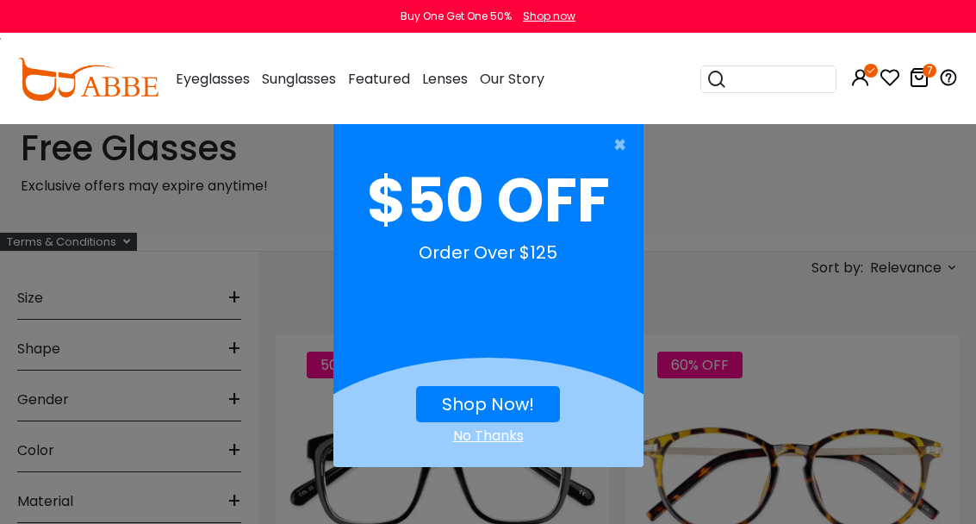
click at [512, 388] on button "Shop Now!" at bounding box center [488, 404] width 144 height 36
click at [516, 396] on link "Shop Now!" at bounding box center [488, 404] width 92 height 24
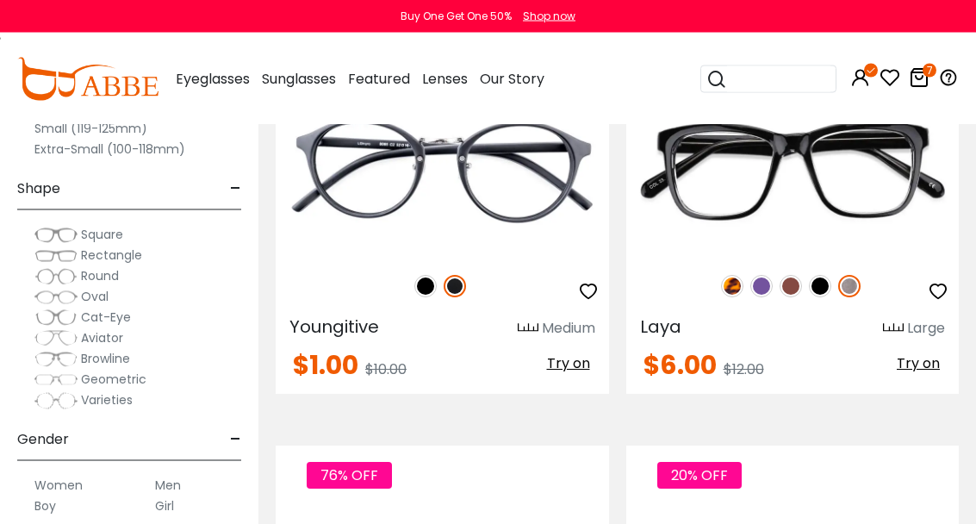
scroll to position [354, 0]
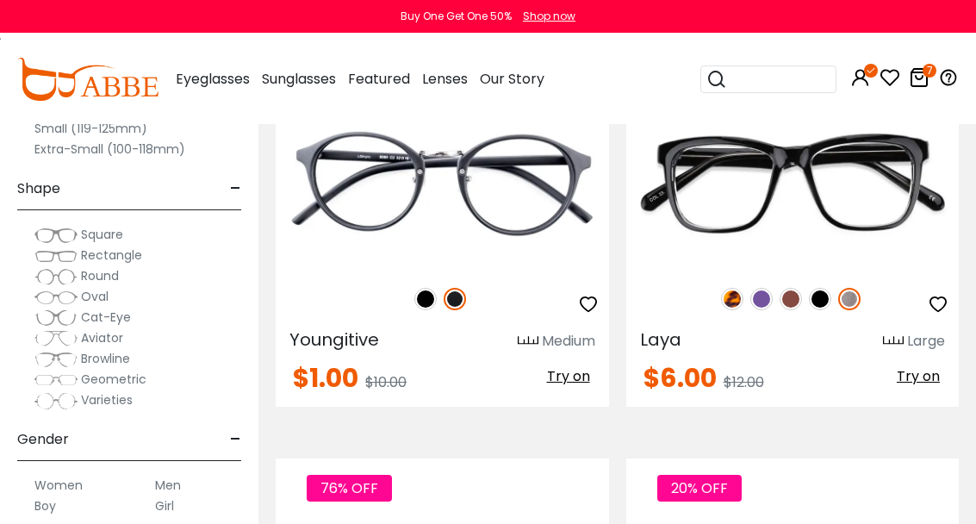
click at [764, 301] on img at bounding box center [761, 299] width 22 height 22
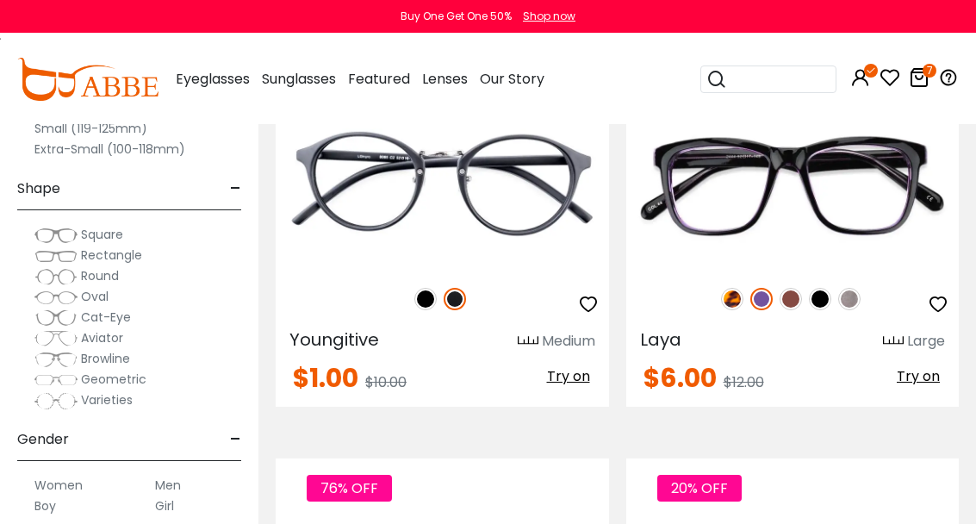
click at [859, 289] on div "50% OFF" at bounding box center [792, 299] width 333 height 36
click at [857, 294] on img at bounding box center [849, 299] width 22 height 22
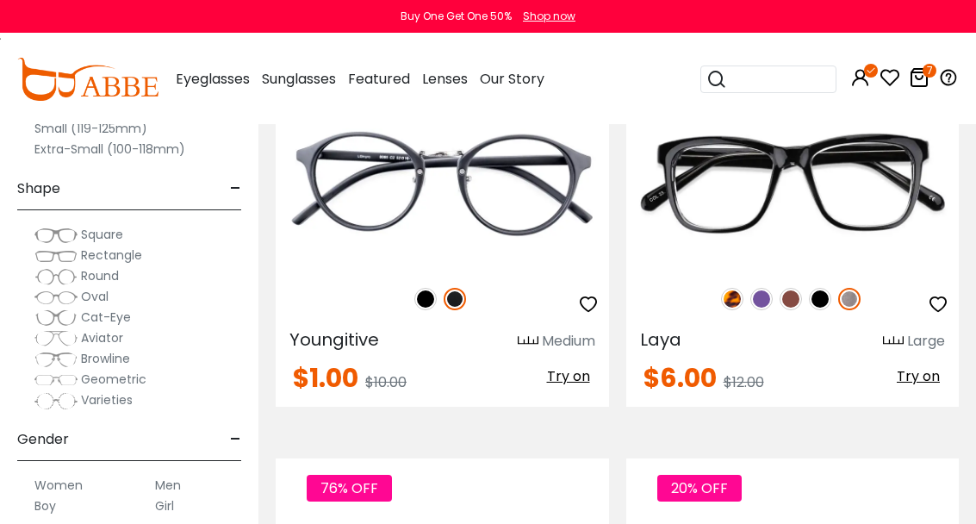
click at [0, 0] on img at bounding box center [0, 0] width 0 height 0
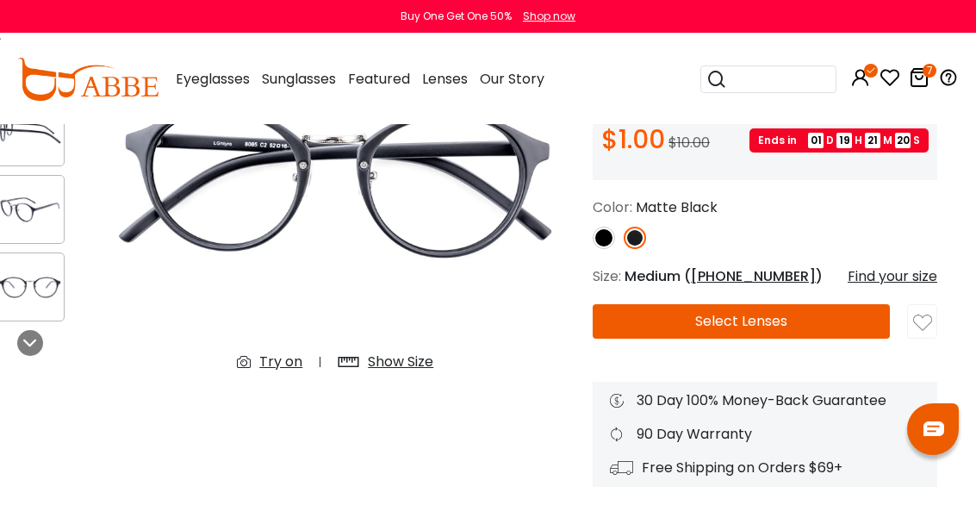
scroll to position [193, 22]
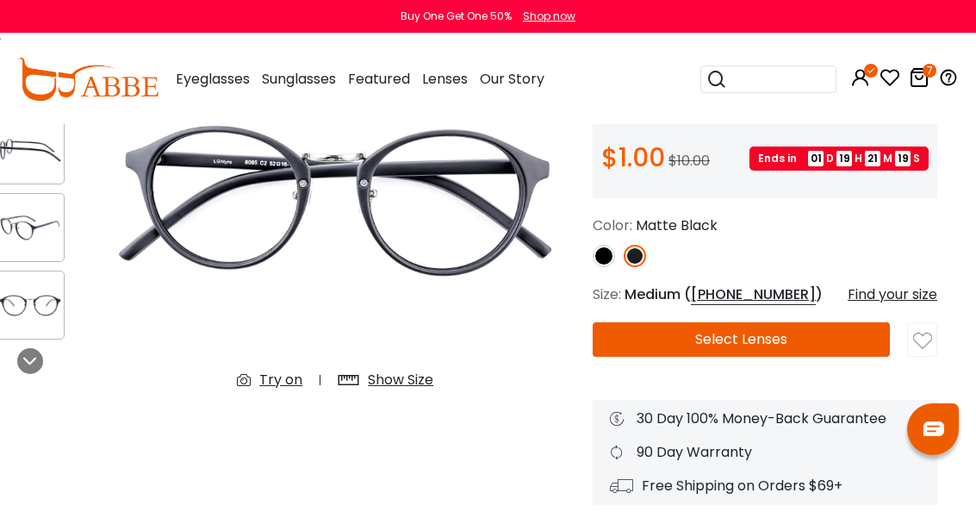
click at [827, 333] on button "Select Lenses" at bounding box center [740, 339] width 297 height 34
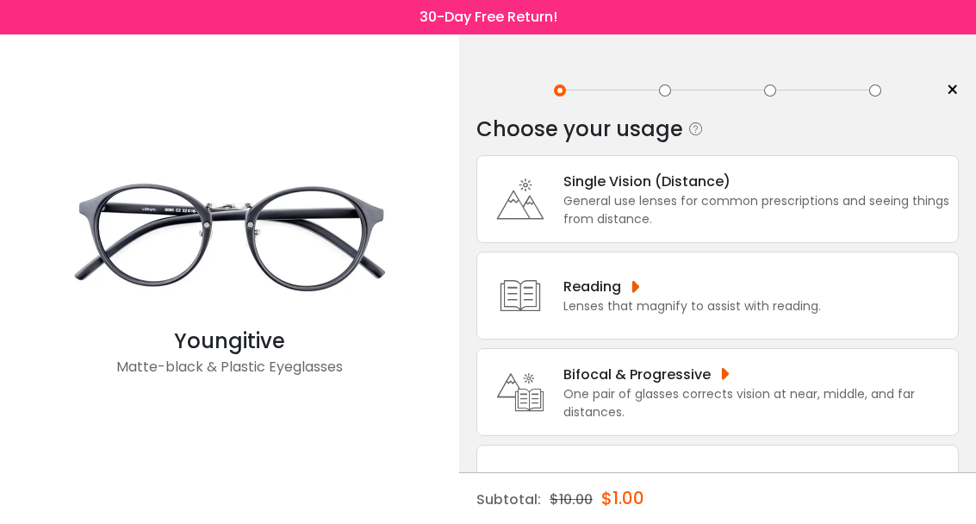
click at [834, 289] on div "Reading Lenses that magnify to assist with reading." at bounding box center [717, 295] width 482 height 88
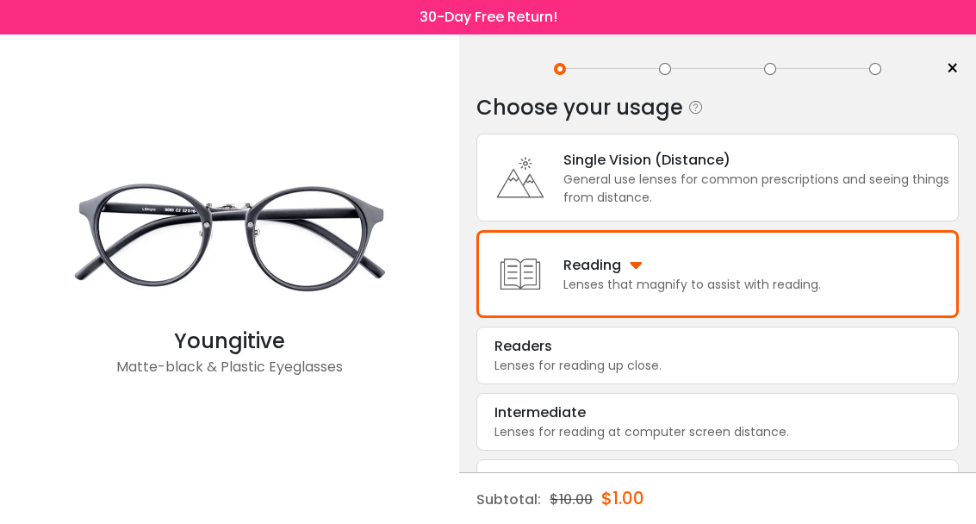
scroll to position [20, 0]
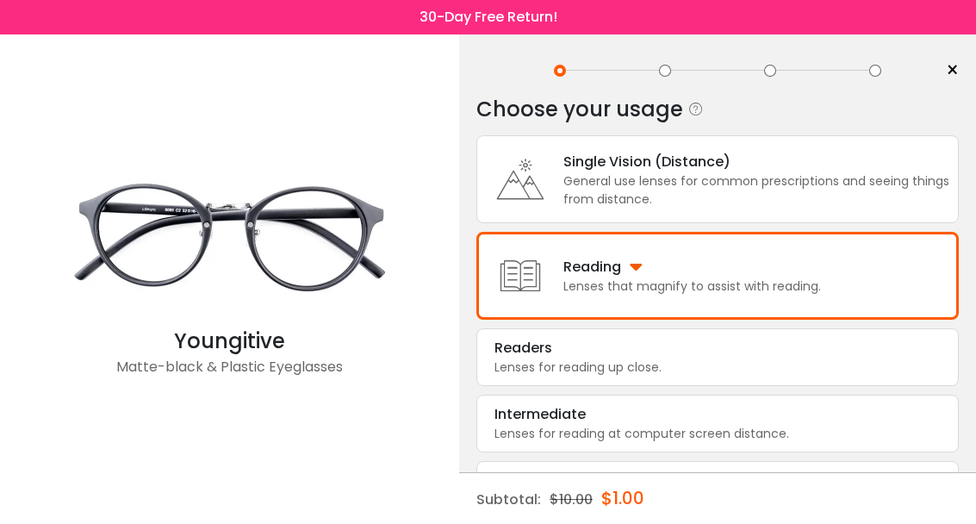
click at [799, 425] on div "Intermediate" at bounding box center [717, 414] width 446 height 21
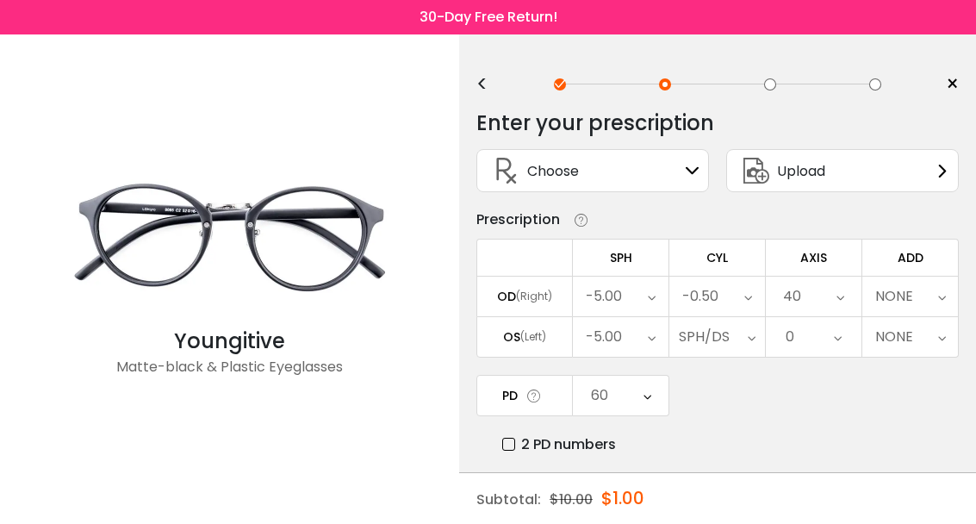
scroll to position [0, 0]
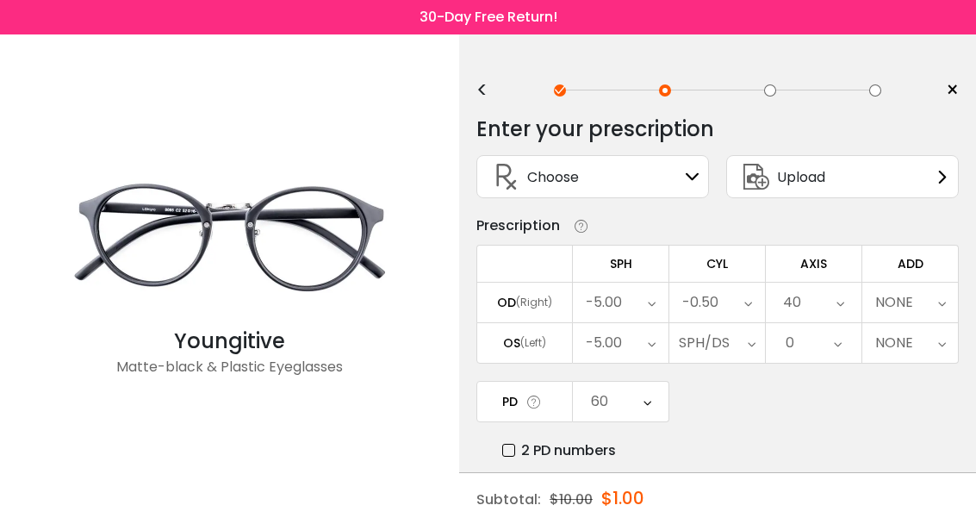
click at [649, 309] on icon at bounding box center [652, 302] width 8 height 40
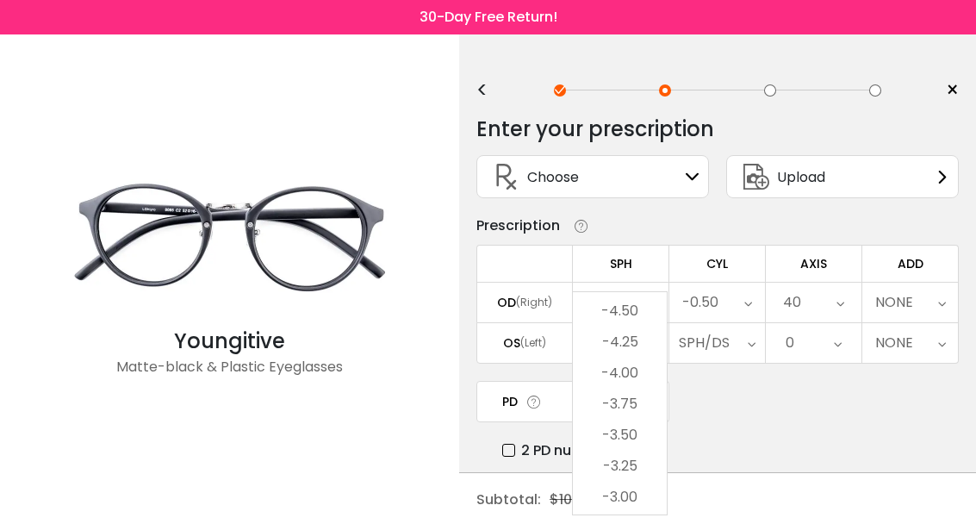
scroll to position [1920, 0]
click at [642, 400] on li "-3.75" at bounding box center [620, 402] width 94 height 31
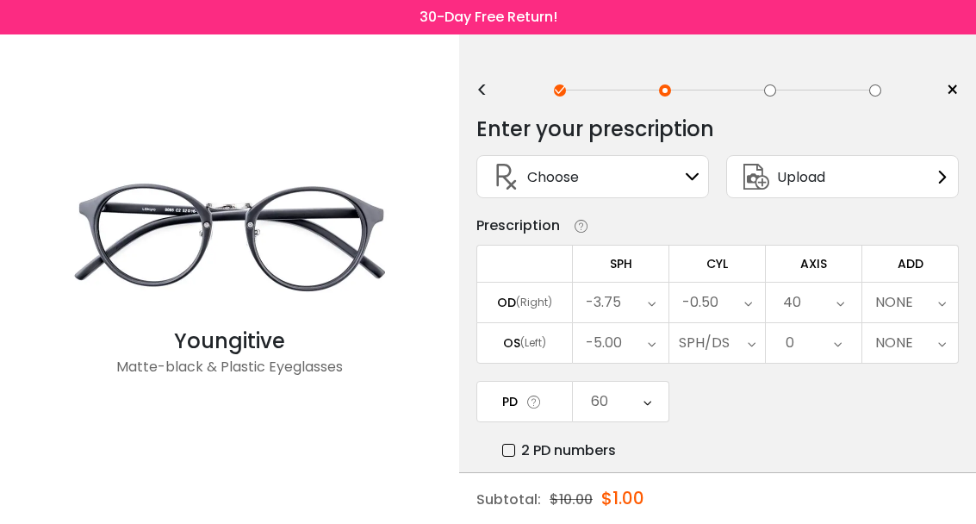
click at [648, 356] on icon at bounding box center [652, 343] width 8 height 40
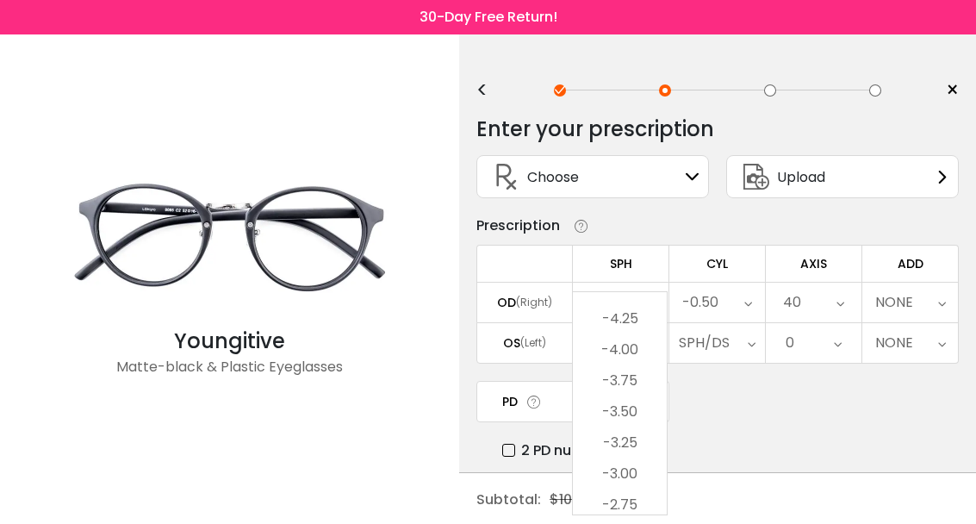
scroll to position [1952, 0]
click at [648, 364] on li "-3.75" at bounding box center [620, 370] width 94 height 31
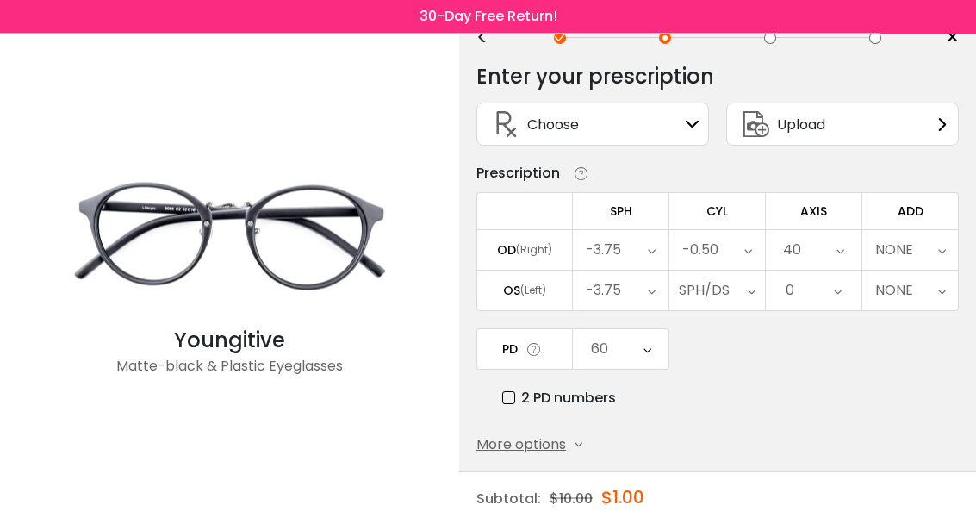
scroll to position [51, 0]
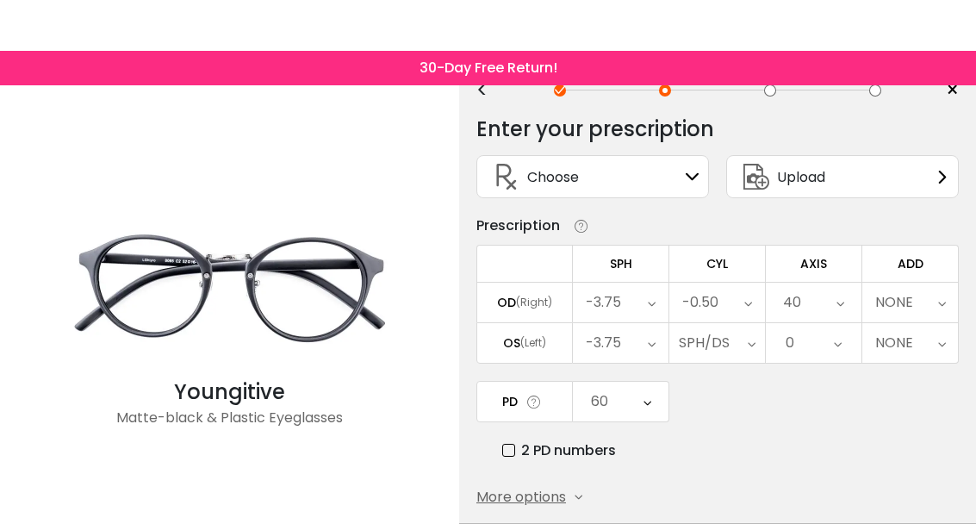
click at [645, 312] on div "-3.75" at bounding box center [621, 292] width 96 height 40
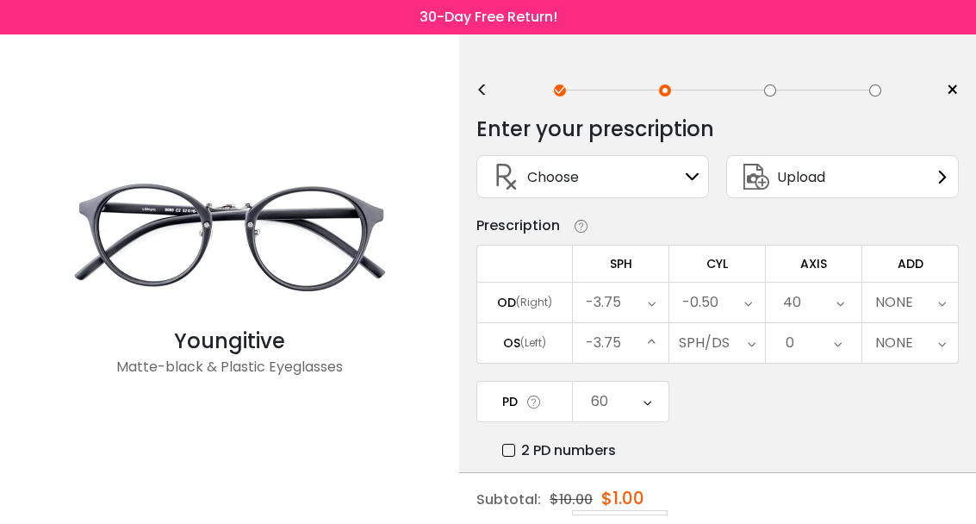
scroll to position [1903, 0]
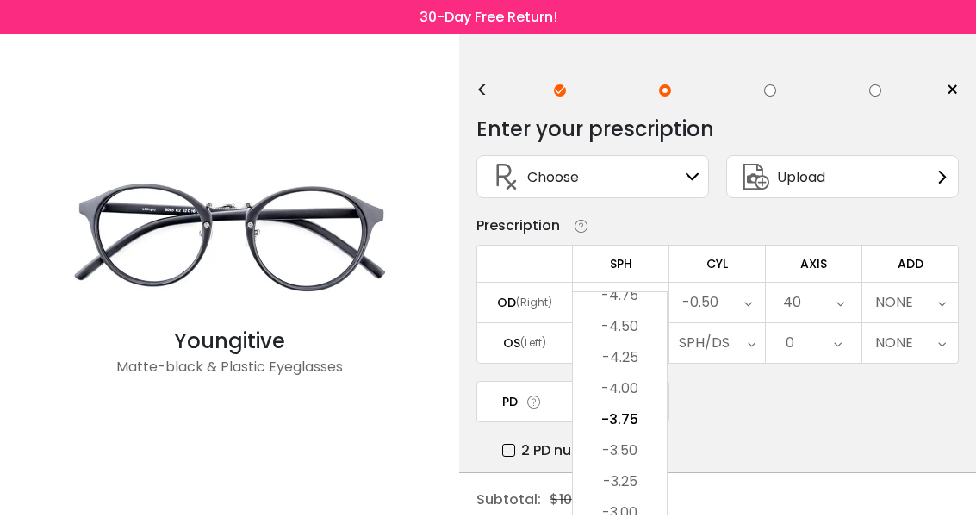
click at [741, 421] on div "PD 60 Cancel PD Save 46 47 48 49 50 51 52 53 54 55 56 57 58 59 60 61 62 63 64 6…" at bounding box center [717, 421] width 482 height 80
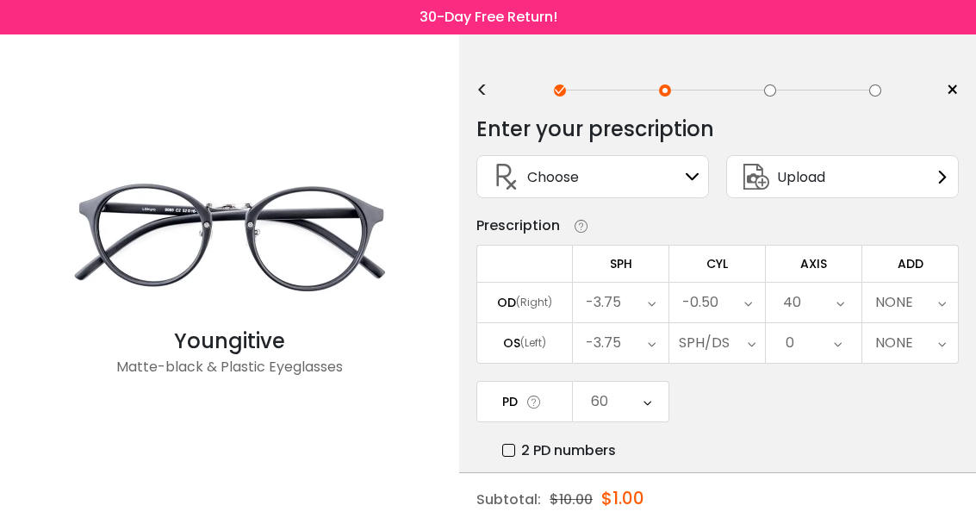
click at [656, 413] on div "60" at bounding box center [621, 402] width 96 height 40
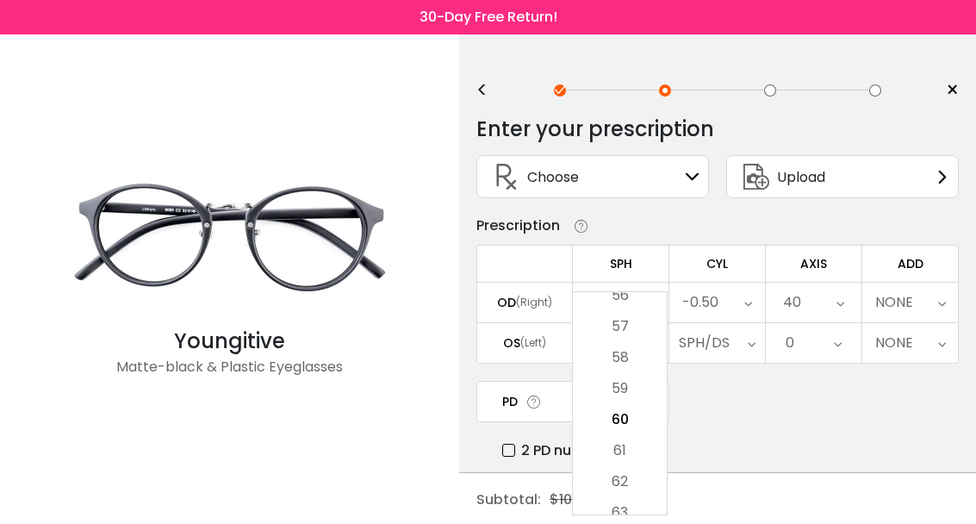
click at [644, 404] on li "59" at bounding box center [620, 388] width 94 height 31
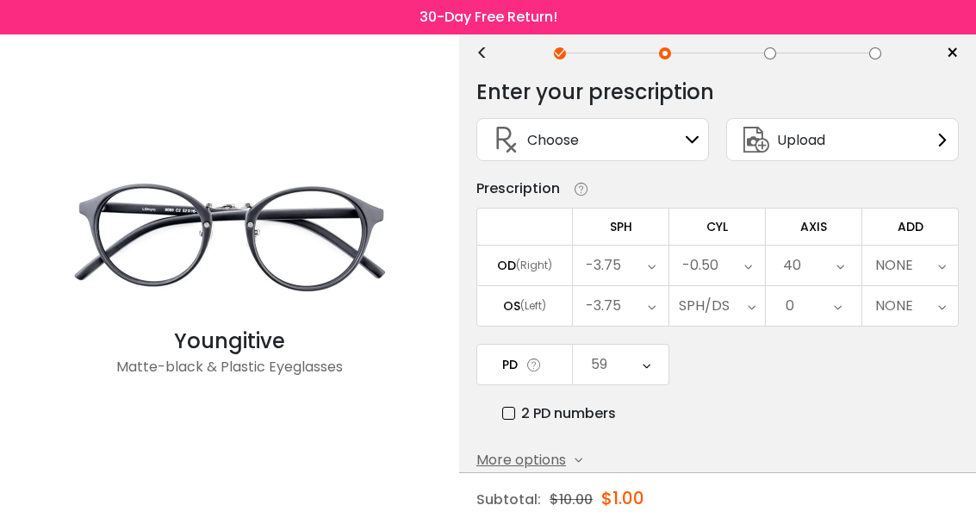
scroll to position [38, 0]
click at [667, 513] on button "Submit & Continue" at bounding box center [582, 505] width 212 height 36
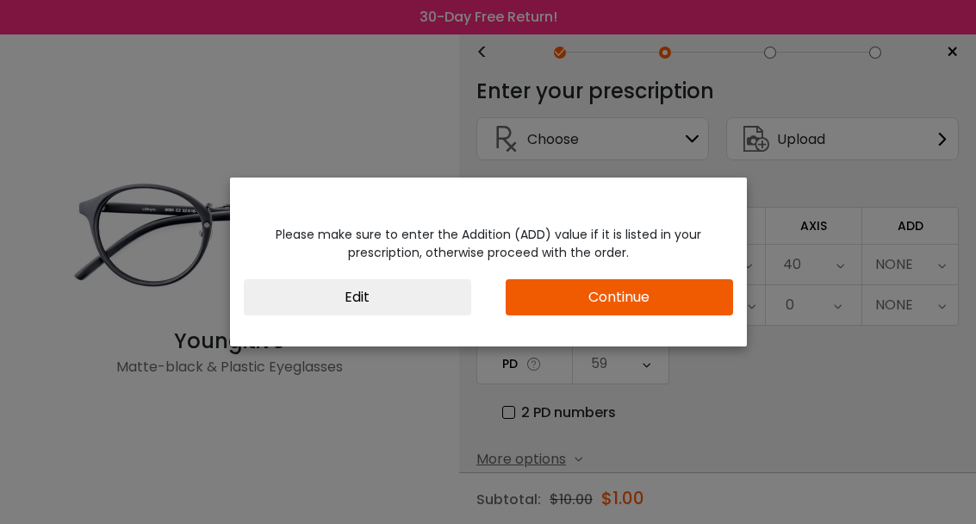
click at [654, 315] on button "Continue" at bounding box center [619, 297] width 227 height 36
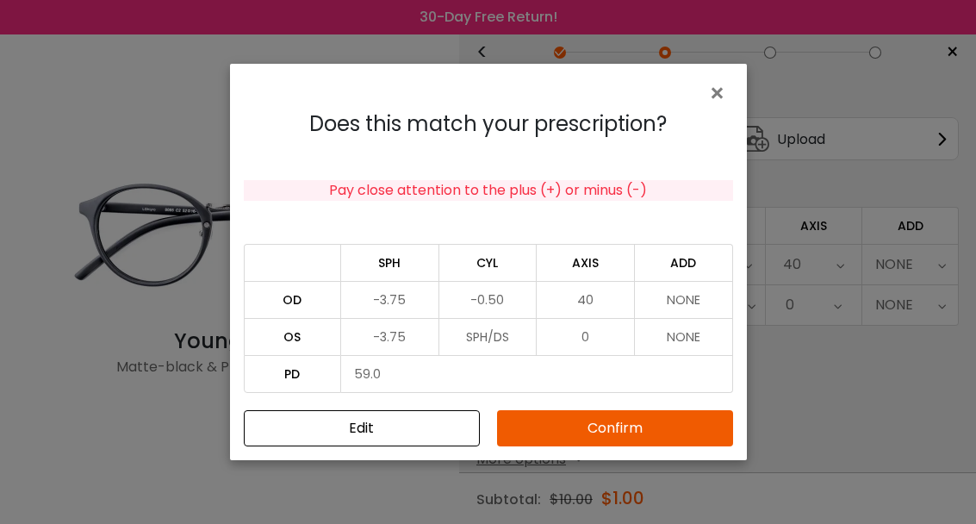
click at [692, 446] on button "Confirm" at bounding box center [615, 428] width 236 height 36
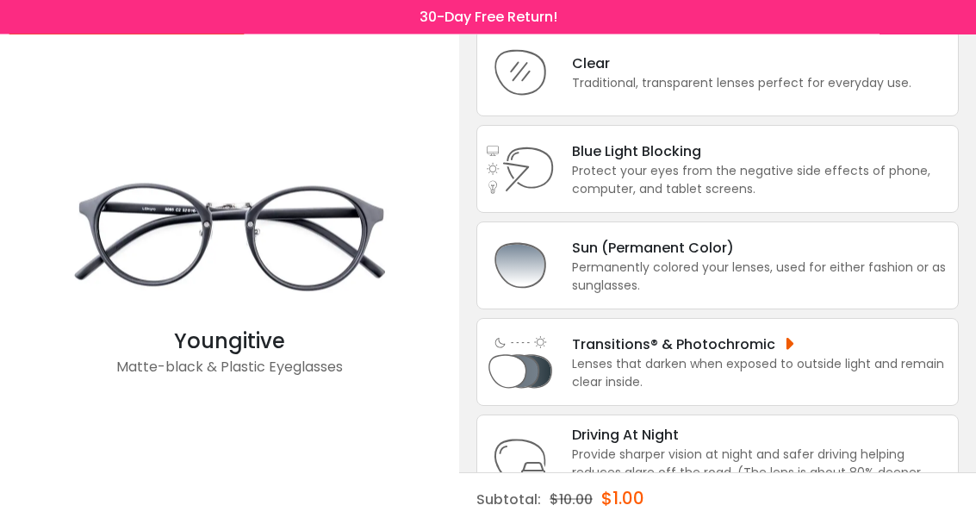
scroll to position [138, 0]
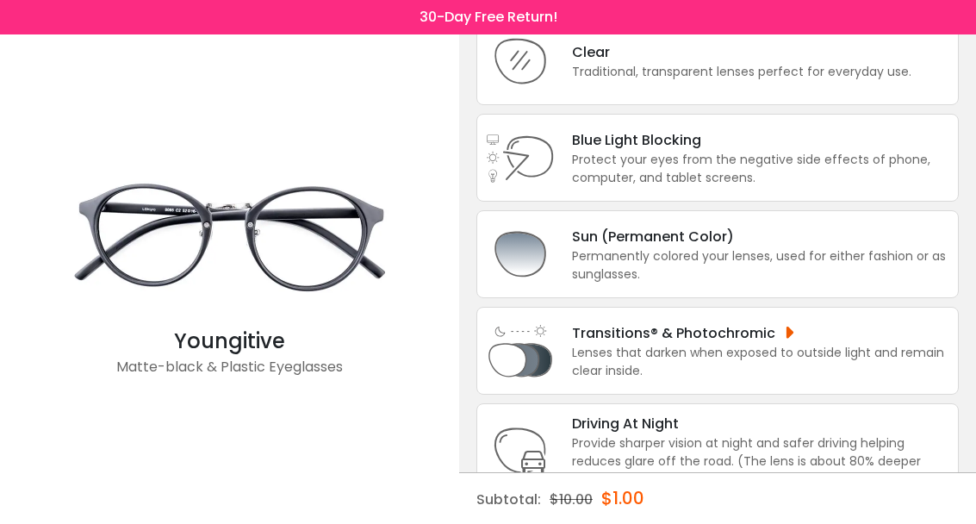
click at [879, 247] on div "Sun (Permanent Color)" at bounding box center [760, 237] width 377 height 22
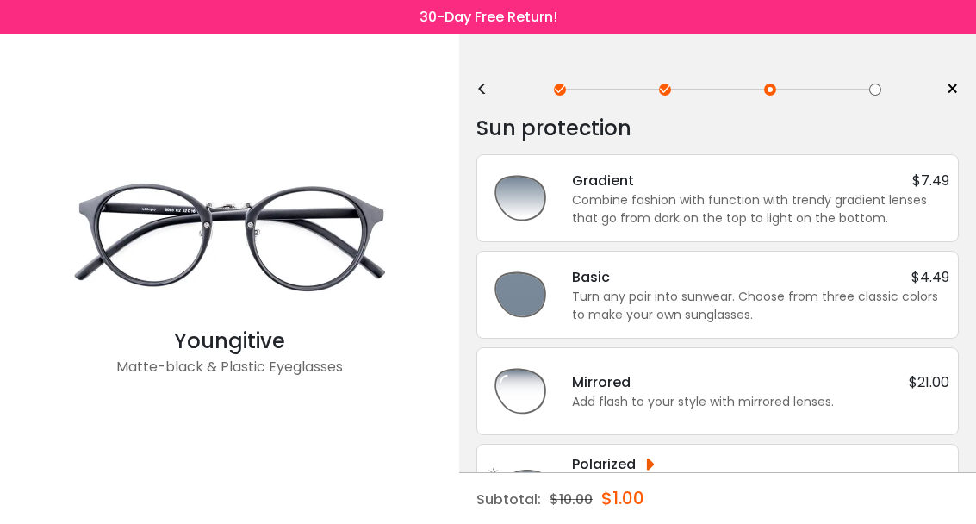
scroll to position [0, 0]
click at [841, 205] on div "Combine fashion with function with trendy gradient lenses that go from dark on …" at bounding box center [760, 210] width 377 height 36
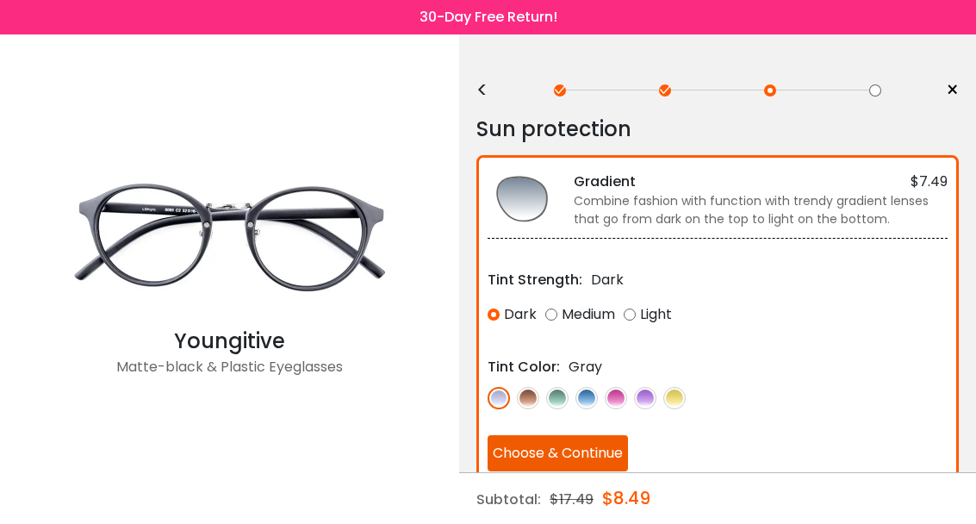
click at [647, 404] on img at bounding box center [645, 398] width 22 height 22
click at [627, 398] on img at bounding box center [616, 398] width 22 height 22
click at [592, 395] on img at bounding box center [586, 398] width 22 height 22
click at [559, 400] on img at bounding box center [557, 398] width 22 height 22
click at [555, 314] on div "Medium" at bounding box center [580, 314] width 70 height 31
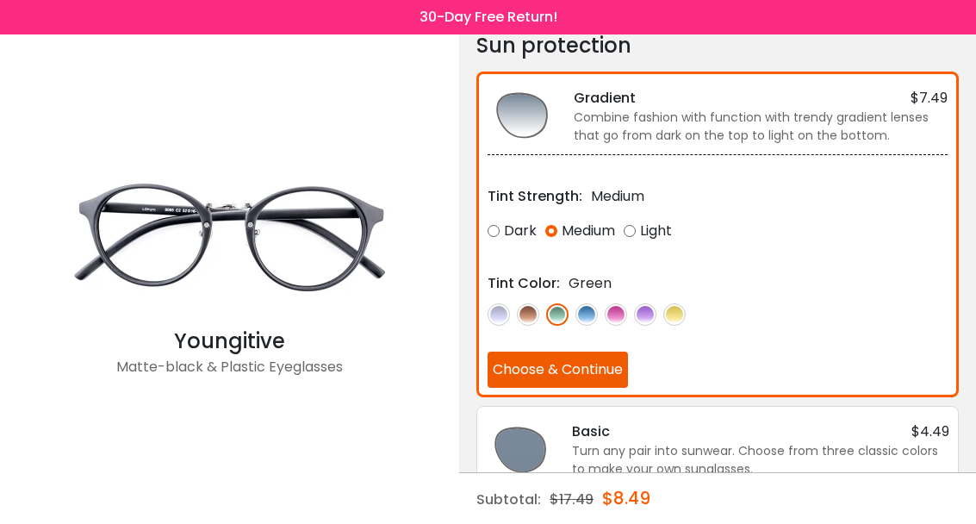
scroll to position [85, 0]
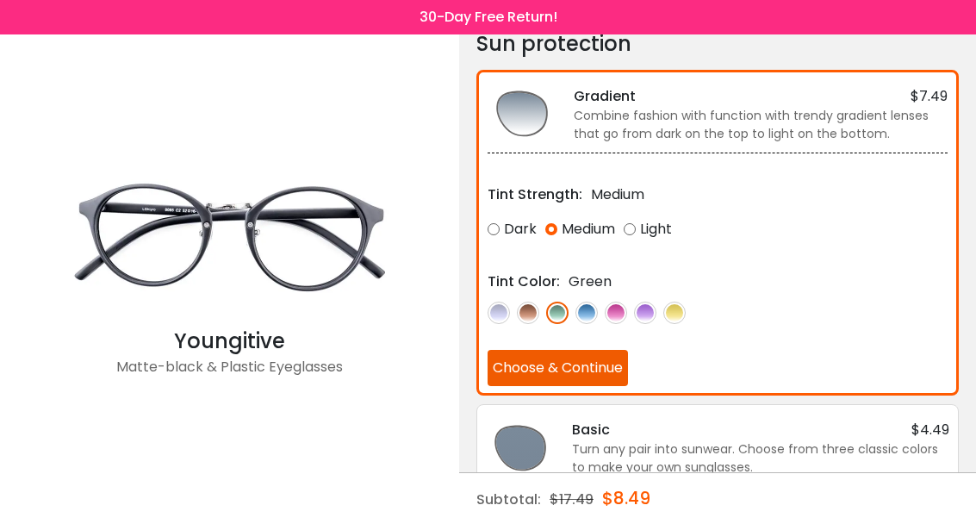
click at [699, 449] on div "Turn any pair into sunwear. Choose from three classic colors to make your own s…" at bounding box center [760, 458] width 377 height 36
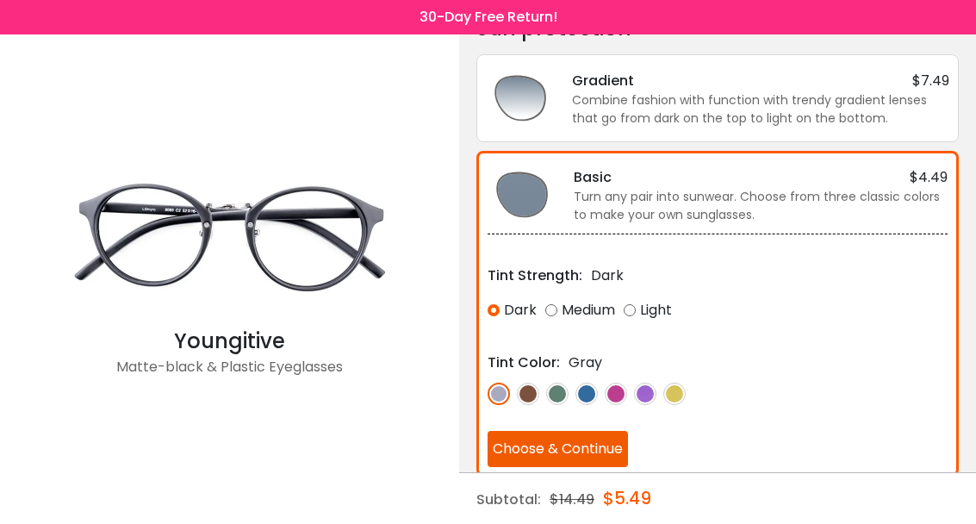
scroll to position [102, 0]
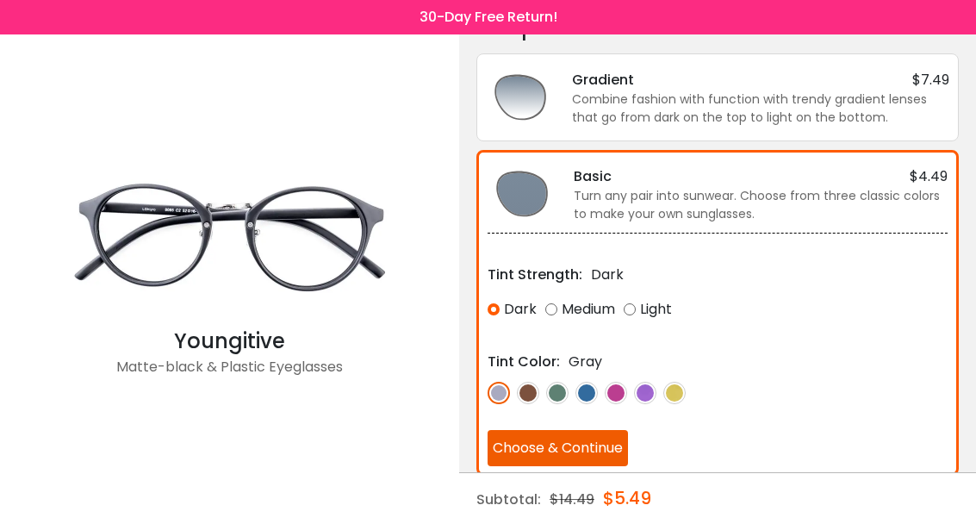
click at [636, 315] on div "Light" at bounding box center [647, 309] width 48 height 31
click at [590, 396] on img at bounding box center [586, 393] width 22 height 22
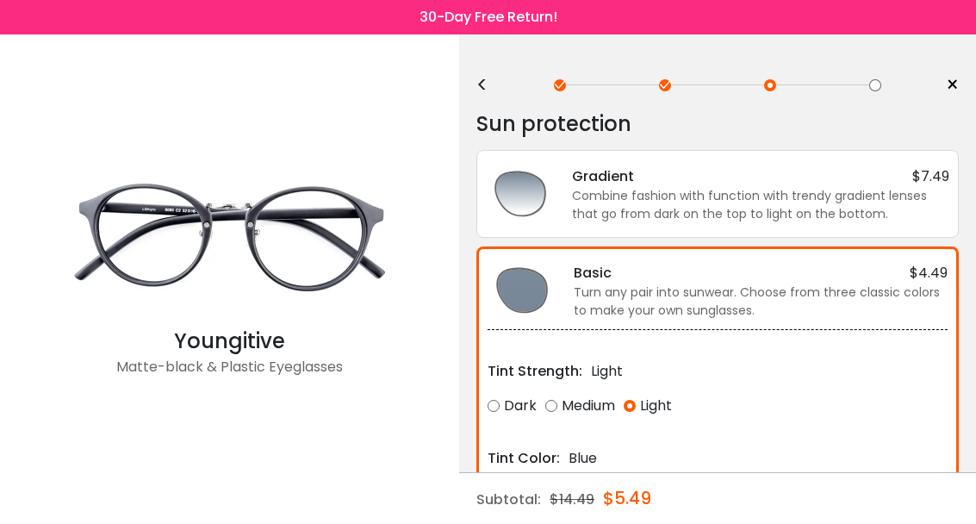
scroll to position [0, 0]
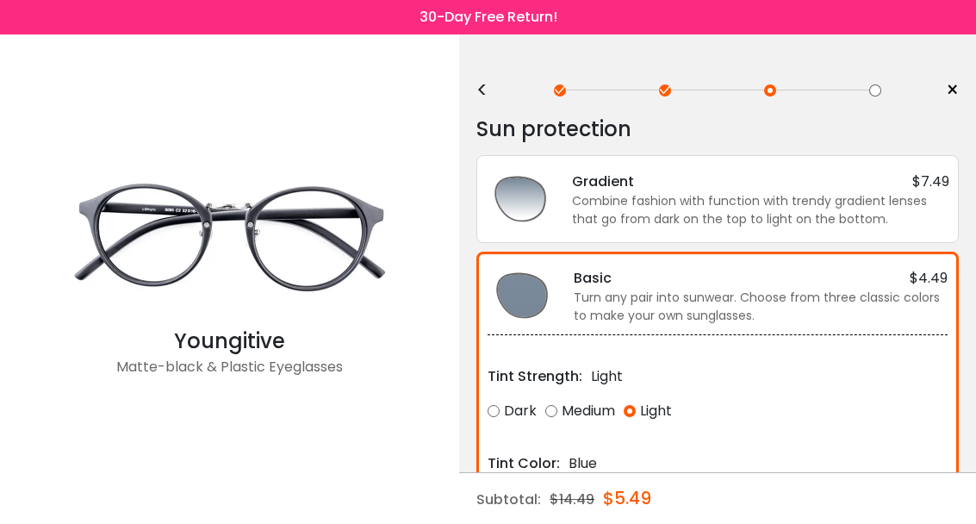
click at [836, 194] on div "Combine fashion with function with trendy gradient lenses that go from dark on …" at bounding box center [760, 210] width 377 height 36
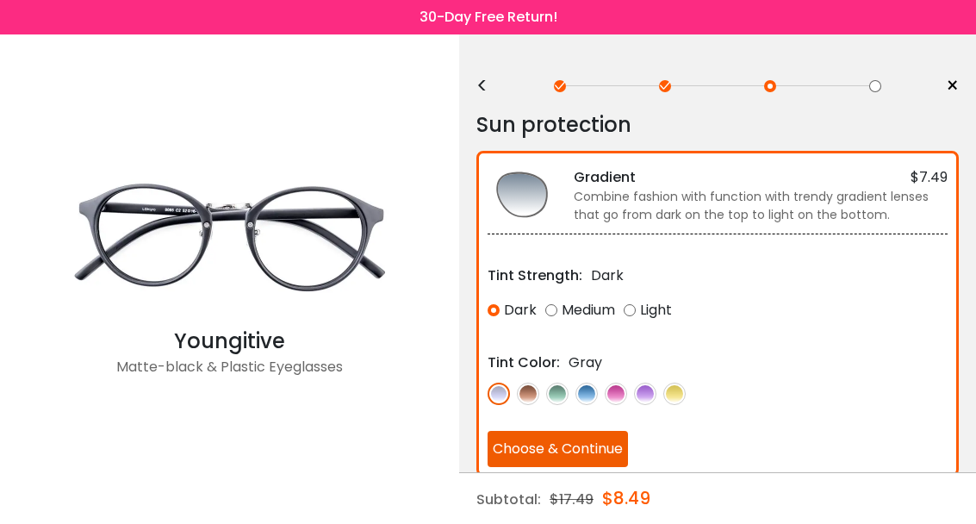
scroll to position [5, 0]
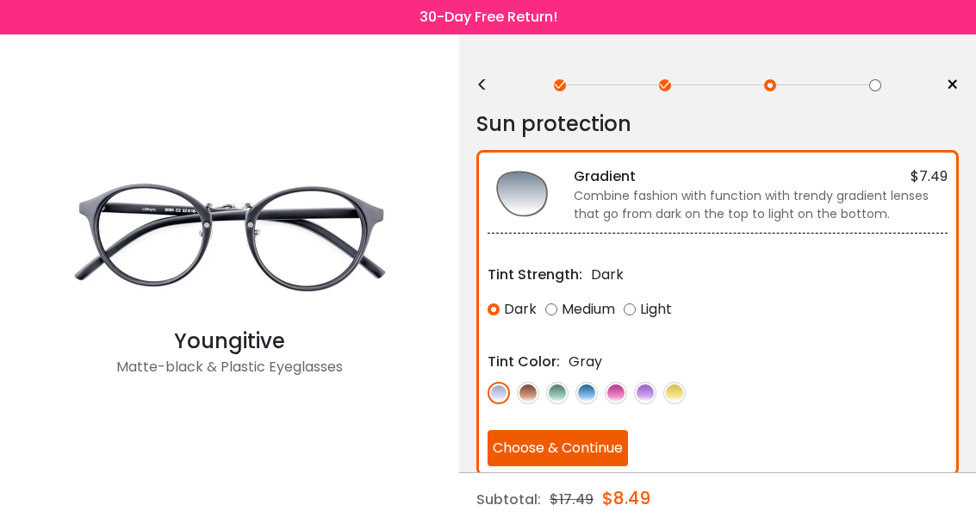
click at [648, 400] on img at bounding box center [645, 393] width 22 height 22
click at [583, 395] on img at bounding box center [586, 393] width 22 height 22
click at [620, 439] on button "Choose & Continue" at bounding box center [557, 448] width 140 height 36
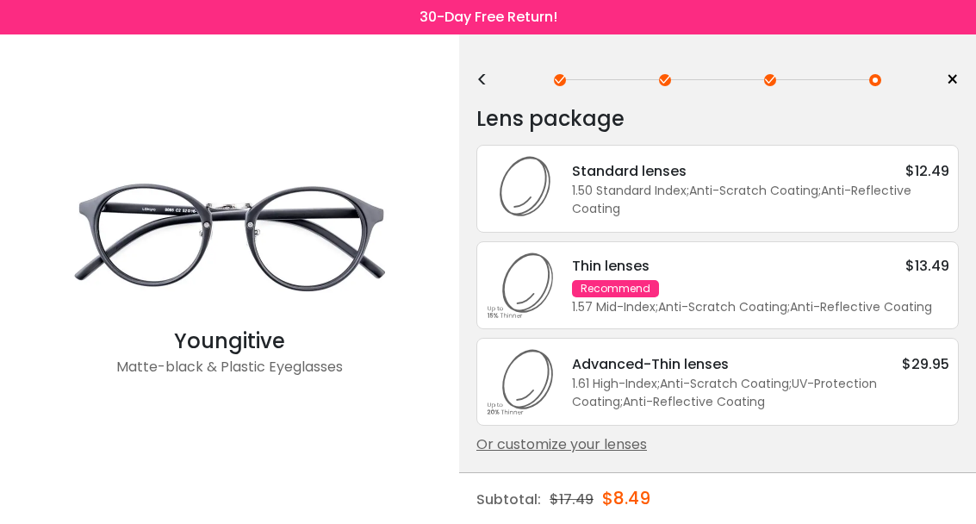
scroll to position [0, 0]
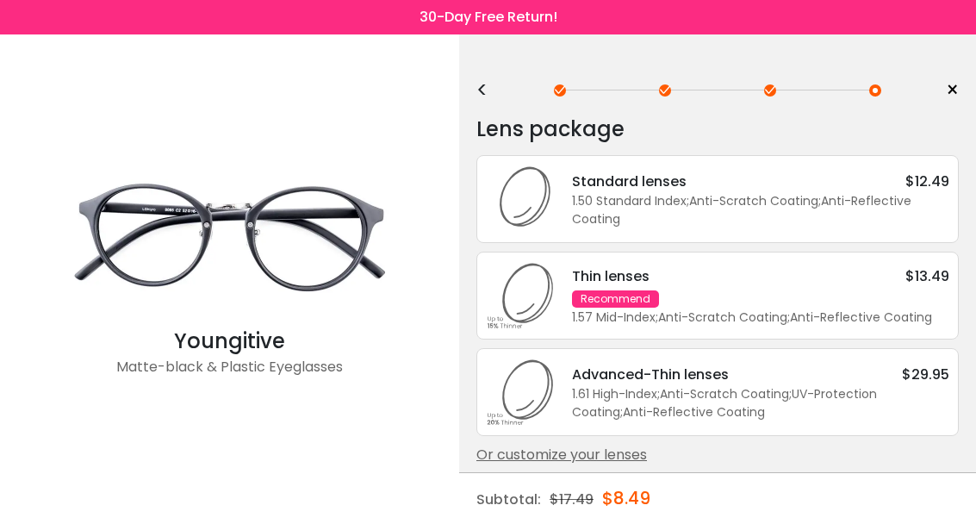
click at [490, 96] on div "<" at bounding box center [489, 91] width 26 height 14
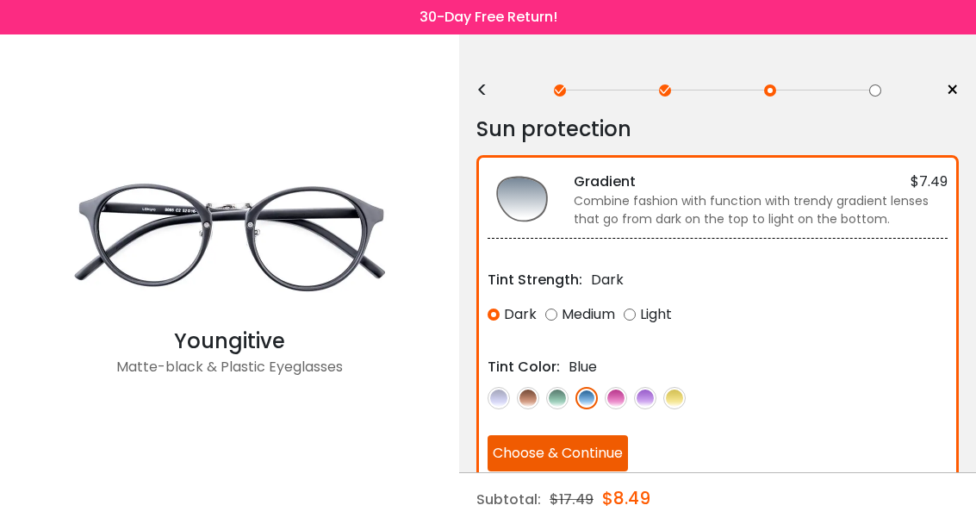
click at [554, 308] on div "Medium" at bounding box center [580, 314] width 70 height 31
click at [640, 315] on div "Light" at bounding box center [647, 314] width 48 height 31
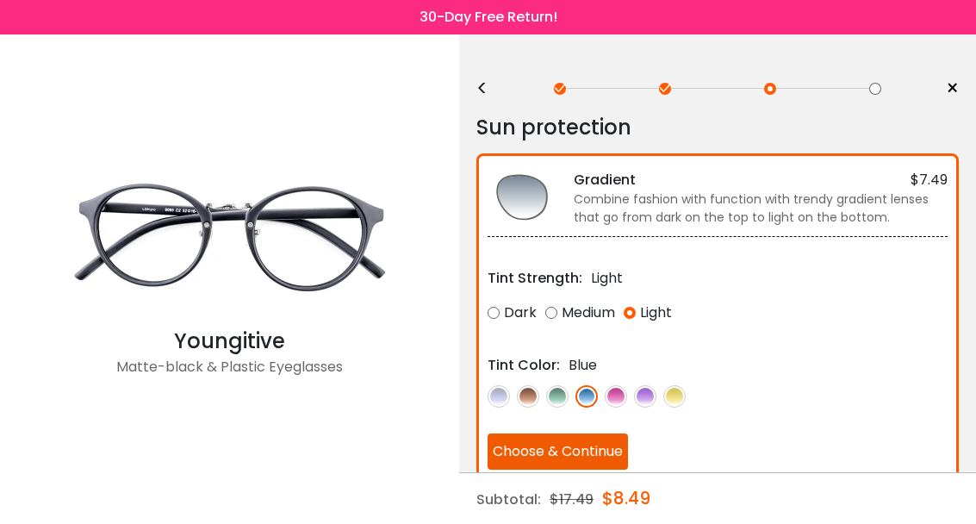
click at [610, 448] on button "Choose & Continue" at bounding box center [557, 451] width 140 height 36
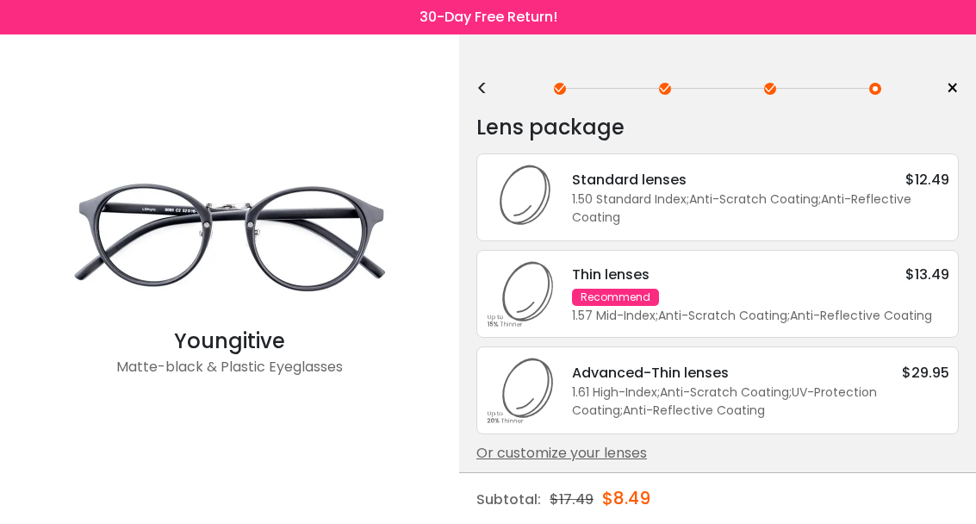
scroll to position [0, 0]
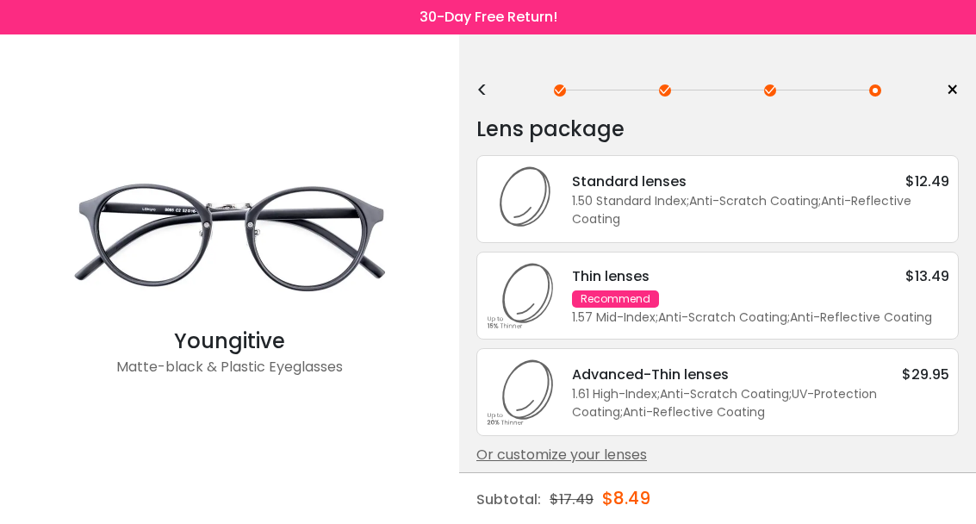
click at [616, 465] on div "Or customize your lenses" at bounding box center [717, 454] width 482 height 21
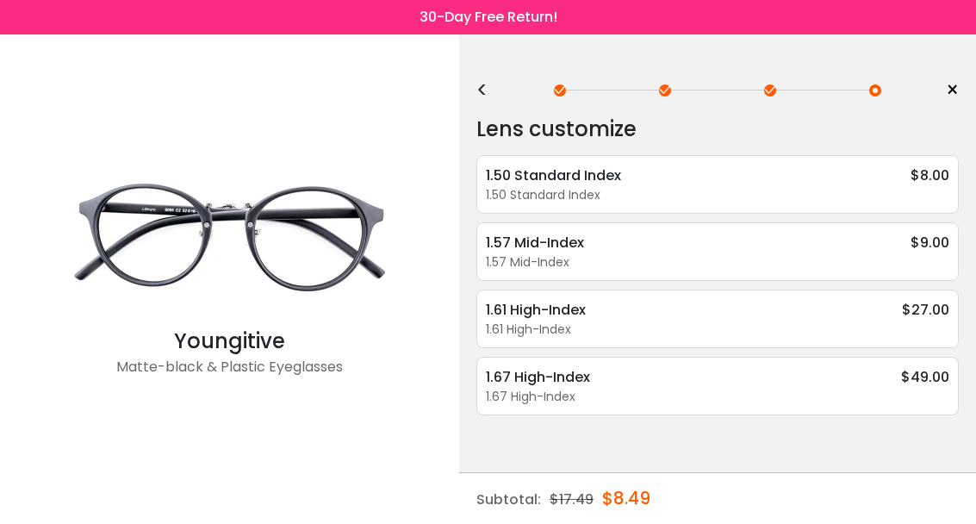
click at [778, 238] on div "1.57 Mid-Index $9.00" at bounding box center [717, 243] width 463 height 22
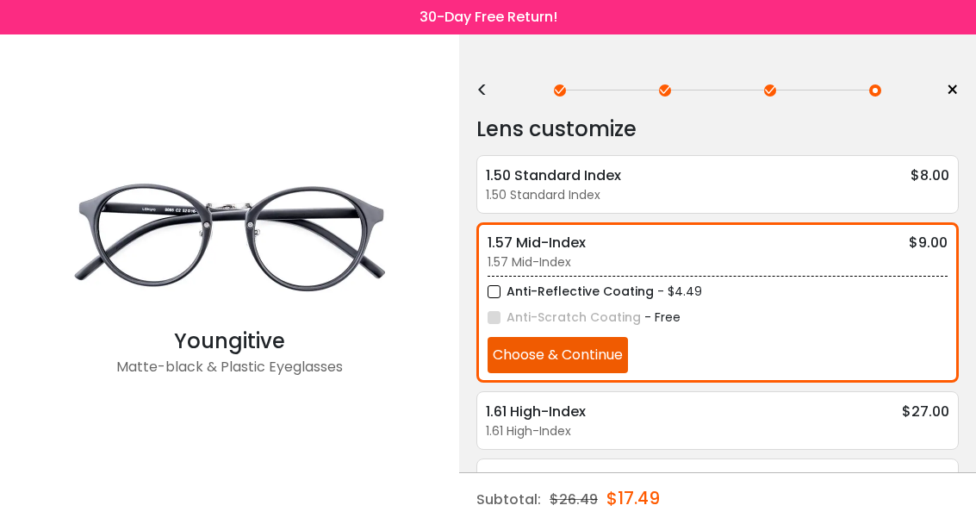
click at [595, 362] on button "Choose & Continue" at bounding box center [557, 355] width 140 height 36
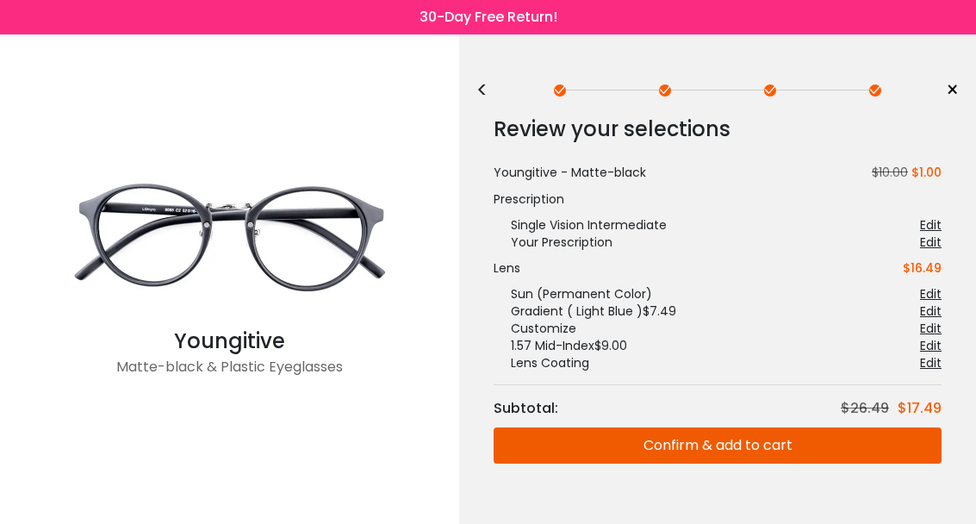
click at [763, 440] on button "Confirm & add to cart" at bounding box center [717, 445] width 448 height 36
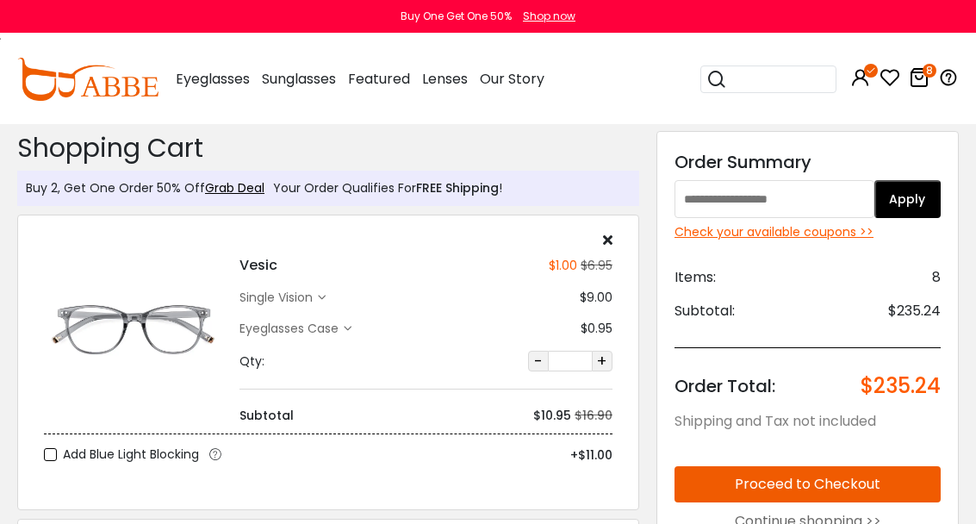
click at [788, 232] on div "Check your available coupons >>" at bounding box center [807, 232] width 266 height 18
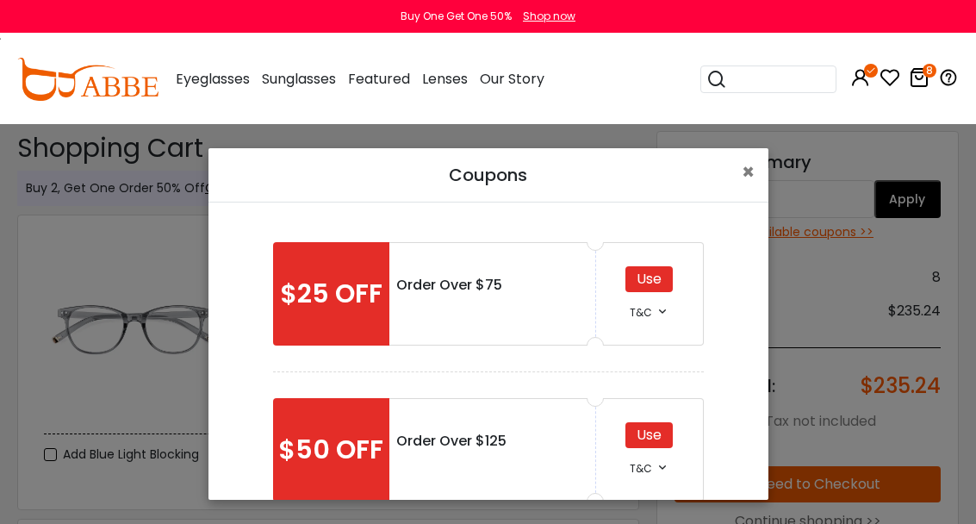
click at [758, 164] on button "×" at bounding box center [748, 172] width 40 height 48
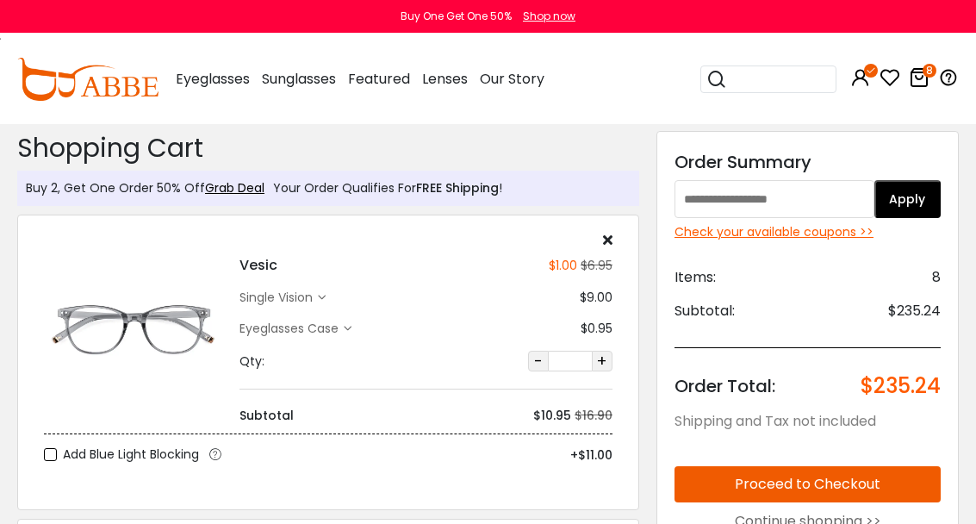
click at [761, 239] on div "Check your available coupons >>" at bounding box center [807, 232] width 266 height 18
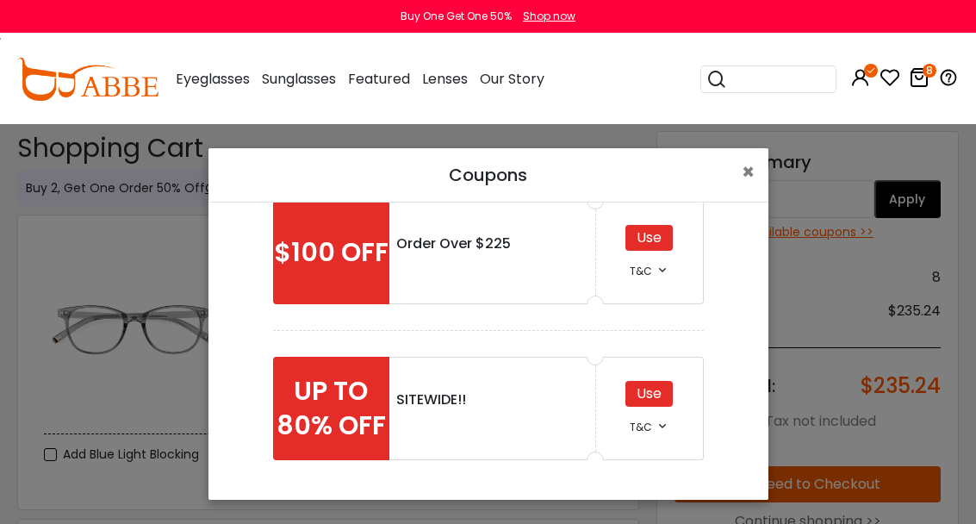
scroll to position [353, 0]
click at [751, 168] on span "×" at bounding box center [747, 172] width 13 height 28
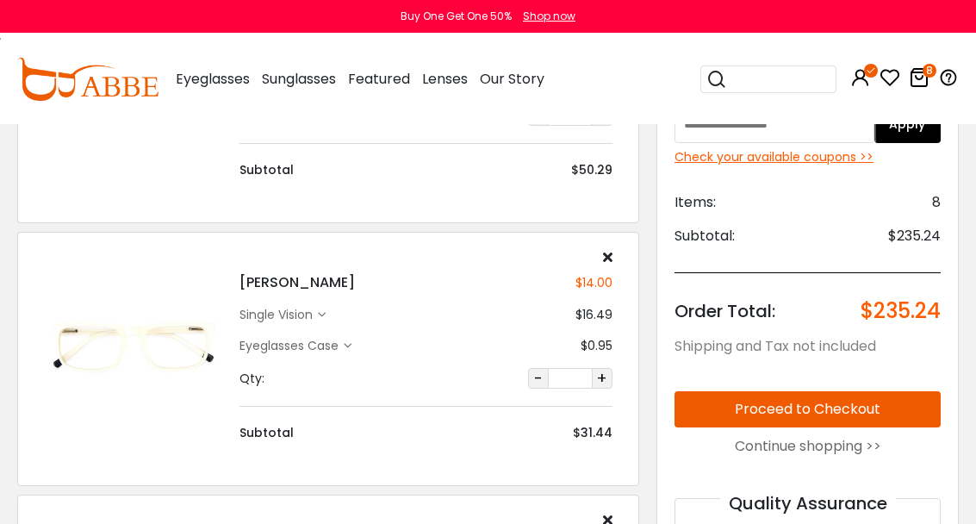
scroll to position [543, 0]
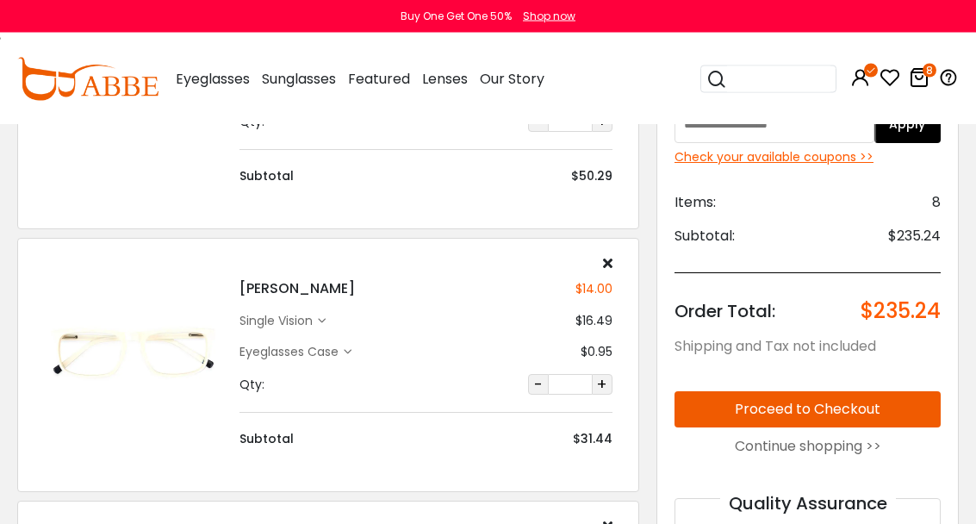
click at [773, 75] on input "search" at bounding box center [778, 79] width 103 height 26
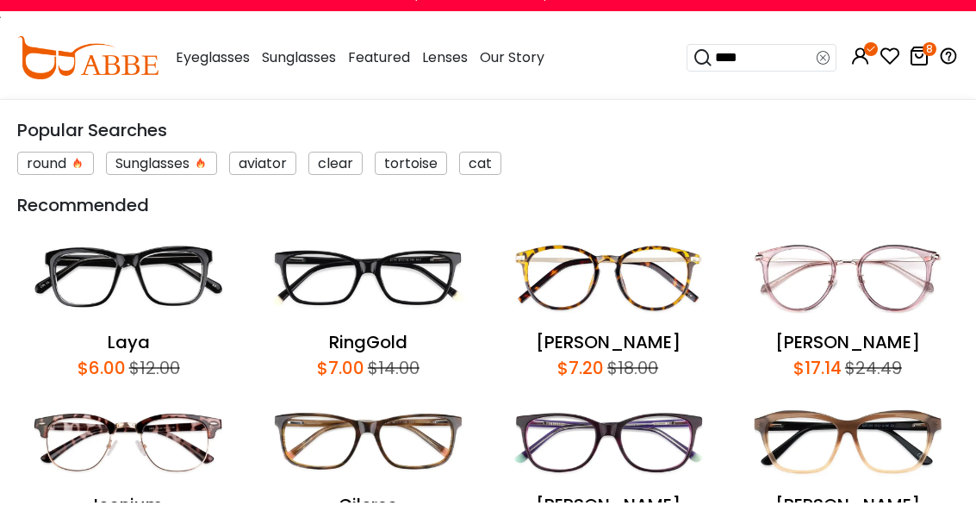
type input "*****"
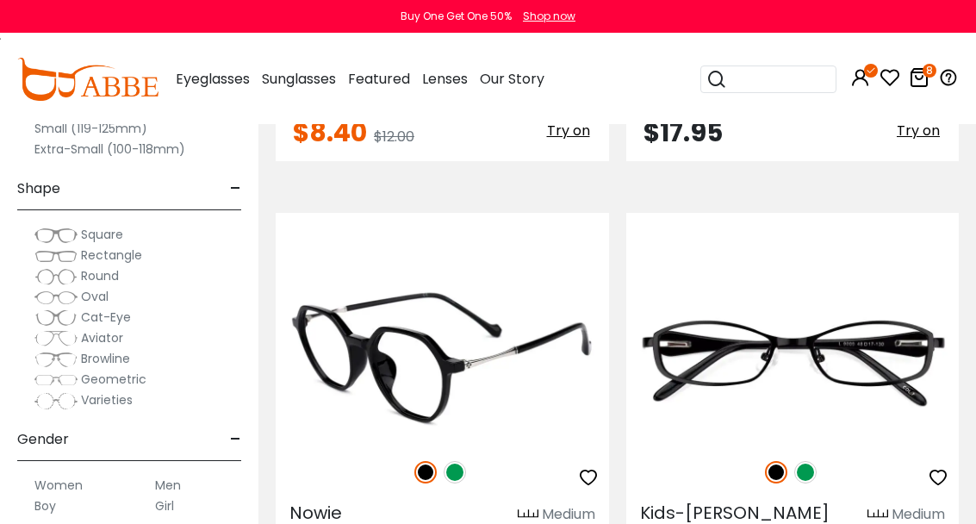
scroll to position [4625, 0]
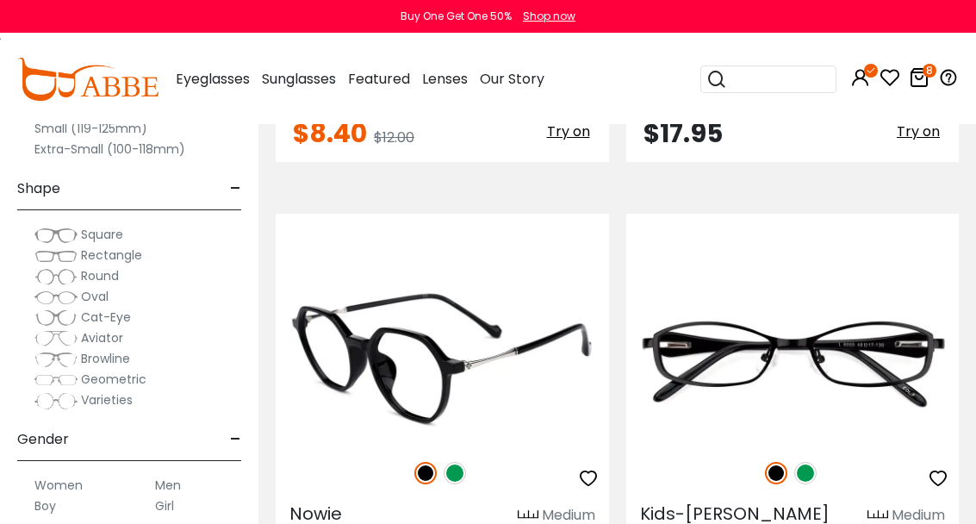
click at [780, 73] on input "search" at bounding box center [778, 79] width 103 height 26
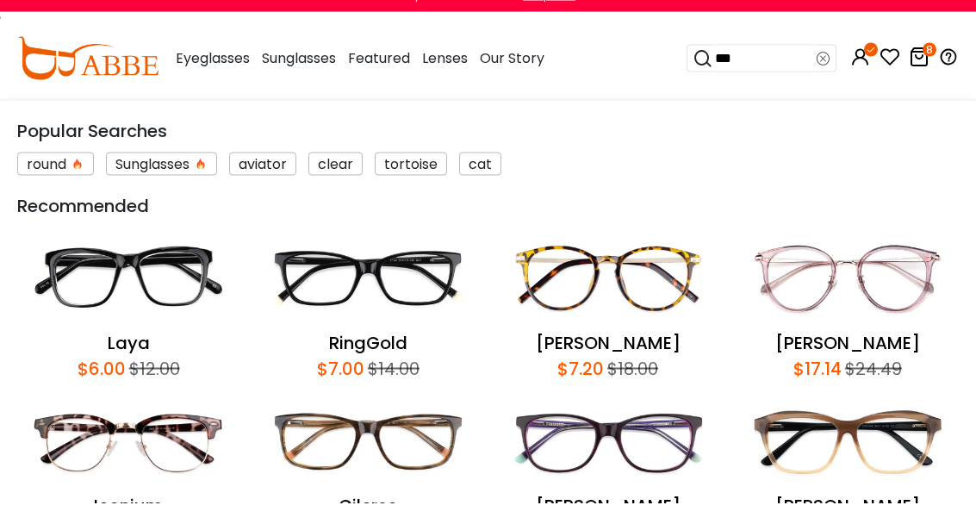
type input "****"
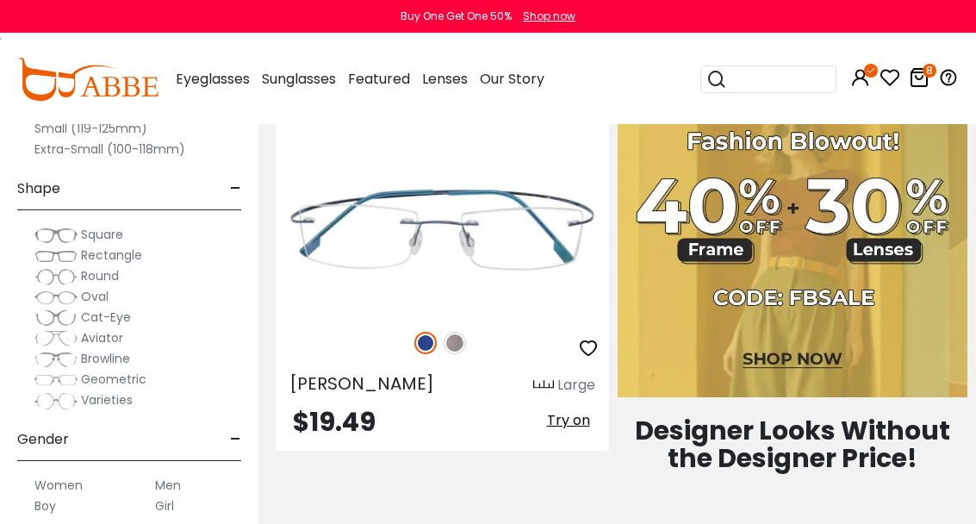
scroll to position [1465, 0]
